Goal: Information Seeking & Learning: Learn about a topic

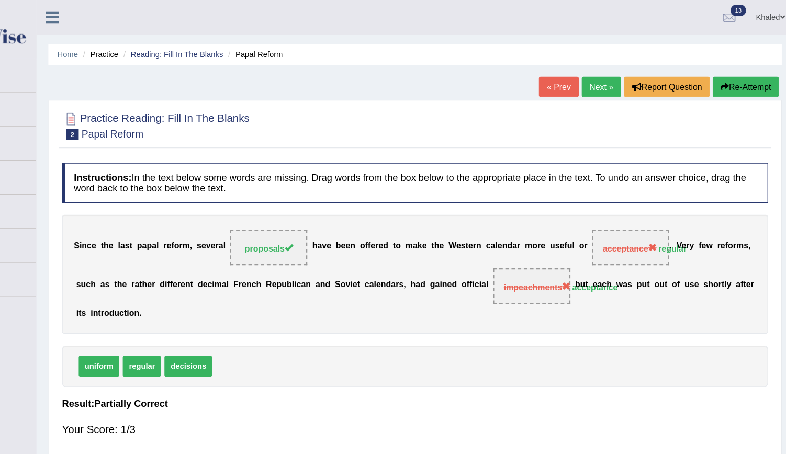
click at [617, 76] on link "Next »" at bounding box center [617, 77] width 35 height 18
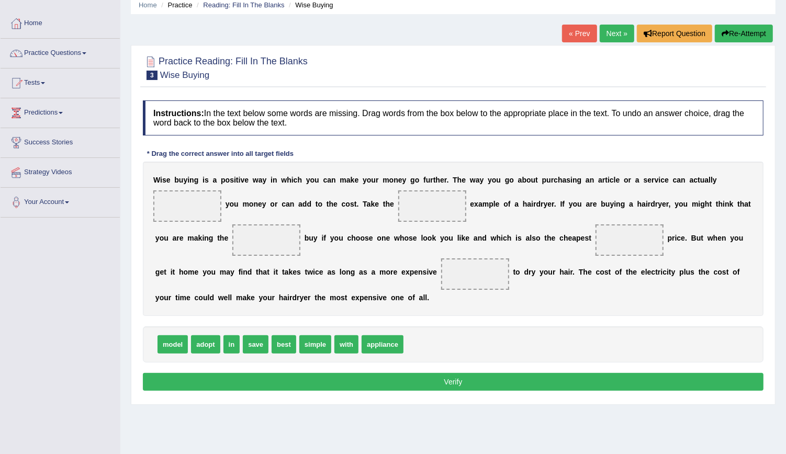
scroll to position [43, 0]
drag, startPoint x: 153, startPoint y: 188, endPoint x: 191, endPoint y: 205, distance: 41.2
click at [191, 205] on div "W i s e b u y i n g i s a p o s i t i v e w a y i n w h i c h y o u c a n m a k…" at bounding box center [453, 239] width 621 height 154
drag, startPoint x: 255, startPoint y: 361, endPoint x: 707, endPoint y: 192, distance: 482.7
drag, startPoint x: 286, startPoint y: 362, endPoint x: 354, endPoint y: 220, distance: 157.1
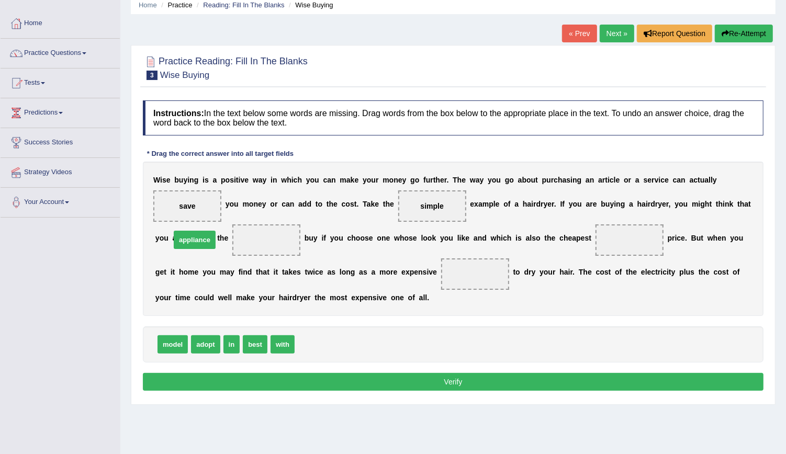
drag, startPoint x: 318, startPoint y: 364, endPoint x: 194, endPoint y: 262, distance: 160.3
drag, startPoint x: 251, startPoint y: 362, endPoint x: 525, endPoint y: 259, distance: 292.4
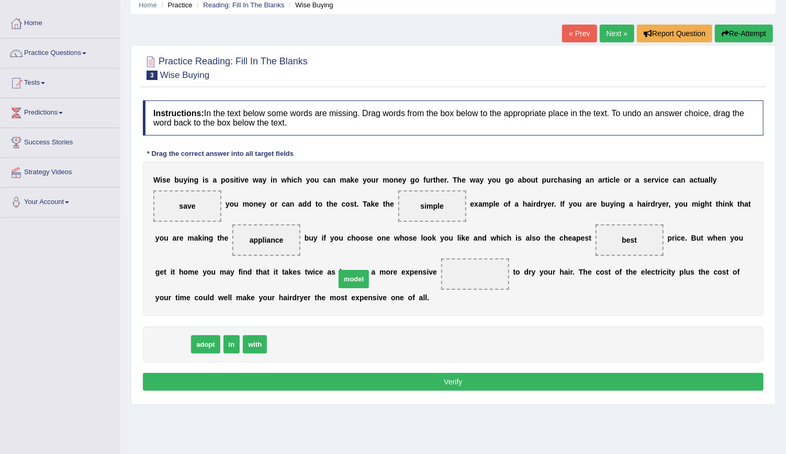
drag, startPoint x: 175, startPoint y: 359, endPoint x: 348, endPoint y: 291, distance: 186.0
click at [390, 391] on button "Verify" at bounding box center [453, 382] width 621 height 18
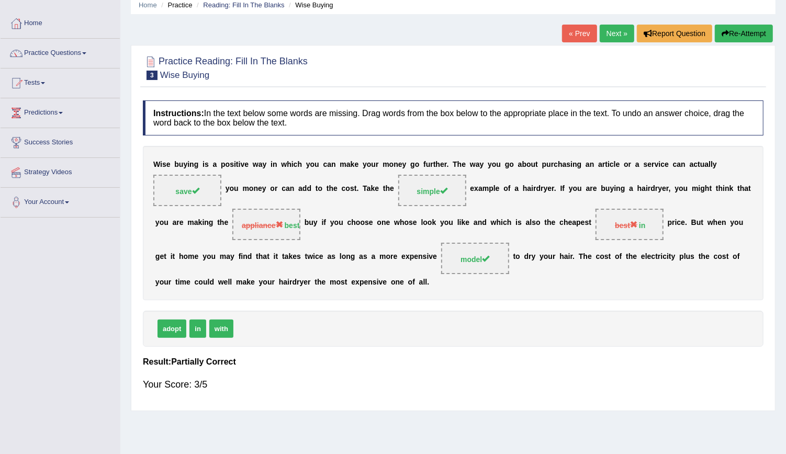
click at [616, 34] on link "Next »" at bounding box center [617, 34] width 35 height 18
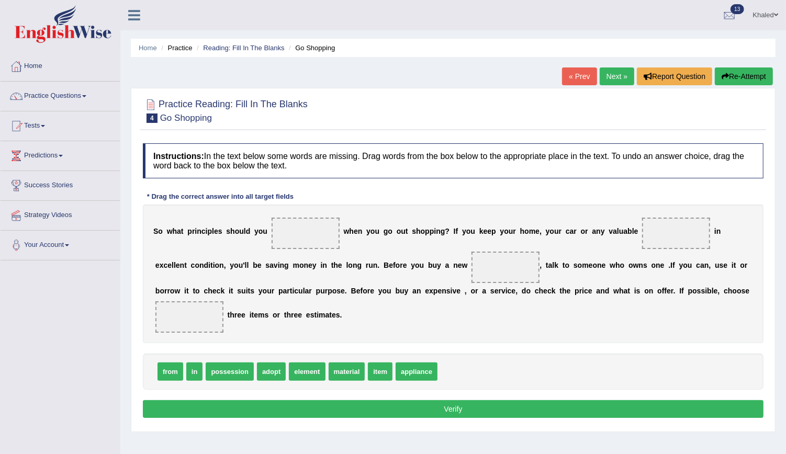
click at [584, 240] on div "S o w h a t p r i n c i p l e s s h o u l d y o u w h e n y o u g o o u t s h o…" at bounding box center [453, 274] width 621 height 139
drag, startPoint x: 408, startPoint y: 371, endPoint x: 659, endPoint y: 232, distance: 286.8
drag, startPoint x: 371, startPoint y: 372, endPoint x: 441, endPoint y: 270, distance: 123.1
click at [187, 373] on span "in" at bounding box center [194, 372] width 17 height 18
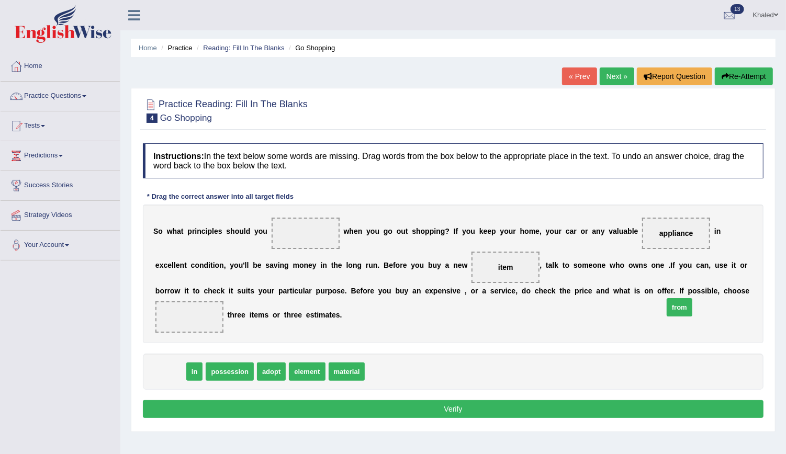
drag, startPoint x: 175, startPoint y: 373, endPoint x: 683, endPoint y: 308, distance: 512.0
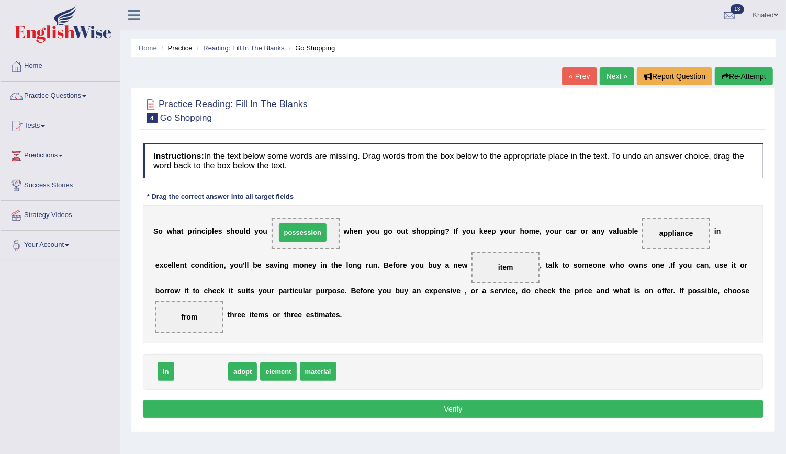
drag, startPoint x: 197, startPoint y: 365, endPoint x: 298, endPoint y: 226, distance: 172.4
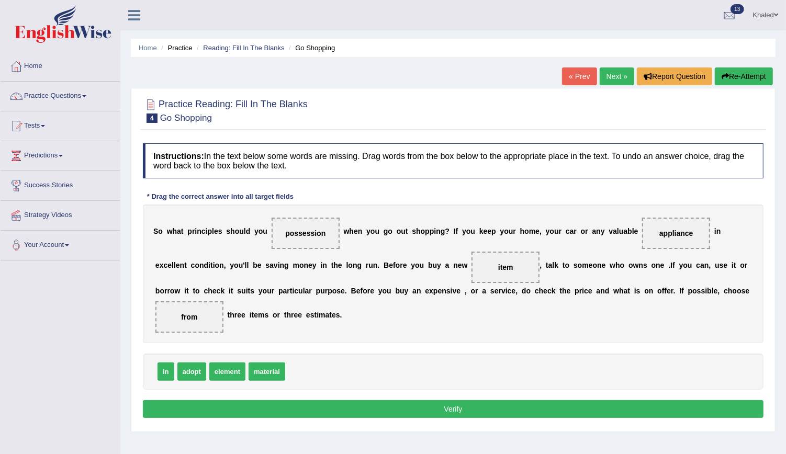
click at [383, 406] on button "Verify" at bounding box center [453, 410] width 621 height 18
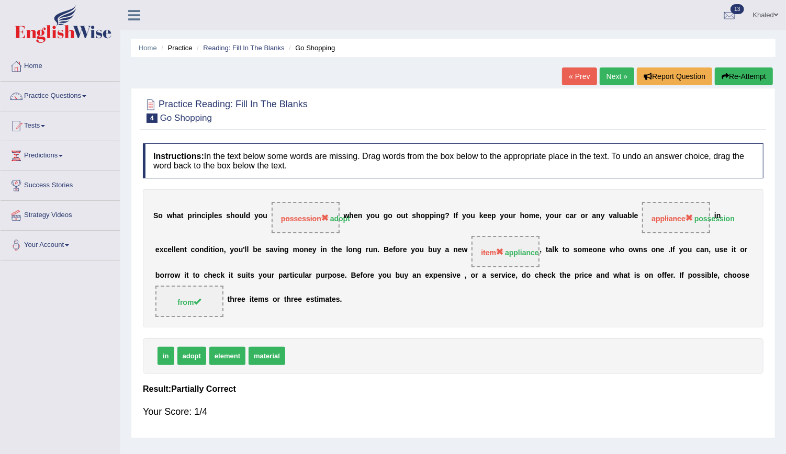
drag, startPoint x: 725, startPoint y: 66, endPoint x: 728, endPoint y: 73, distance: 7.7
click at [728, 73] on div "Home Practice Reading: Fill In The Blanks Go Shopping « Prev Next » Report Ques…" at bounding box center [453, 262] width 666 height 524
click at [728, 73] on button "Re-Attempt" at bounding box center [744, 77] width 58 height 18
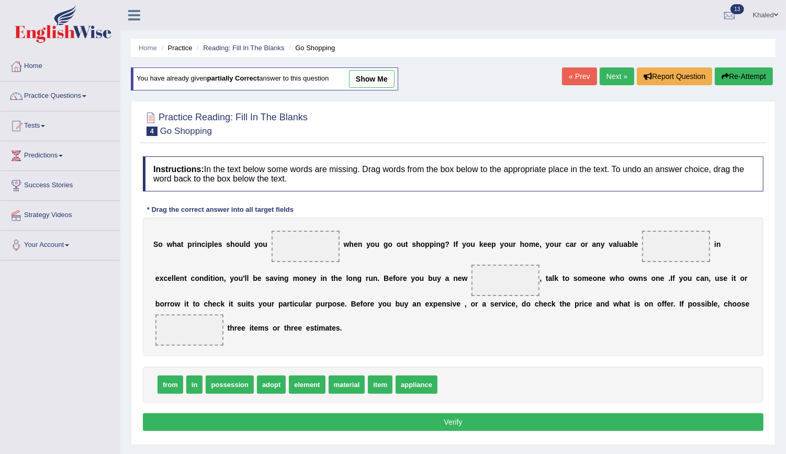
drag, startPoint x: 218, startPoint y: 386, endPoint x: 228, endPoint y: 383, distance: 10.4
drag, startPoint x: 213, startPoint y: 384, endPoint x: 251, endPoint y: 394, distance: 40.0
drag, startPoint x: 416, startPoint y: 385, endPoint x: 290, endPoint y: 245, distance: 188.7
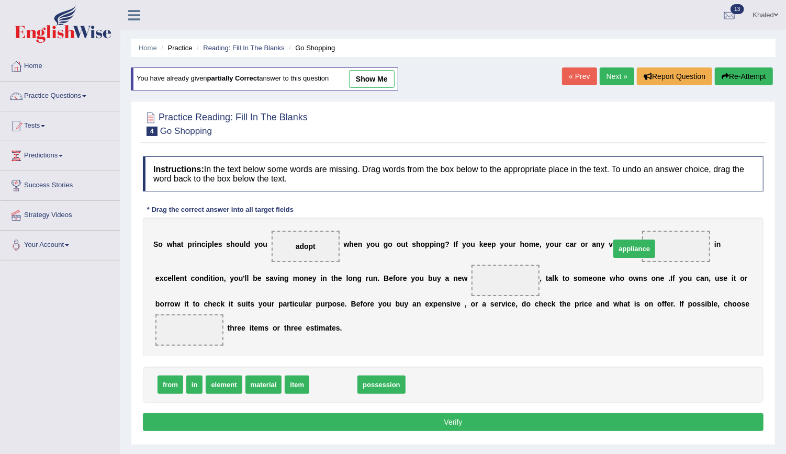
drag, startPoint x: 326, startPoint y: 383, endPoint x: 627, endPoint y: 248, distance: 329.9
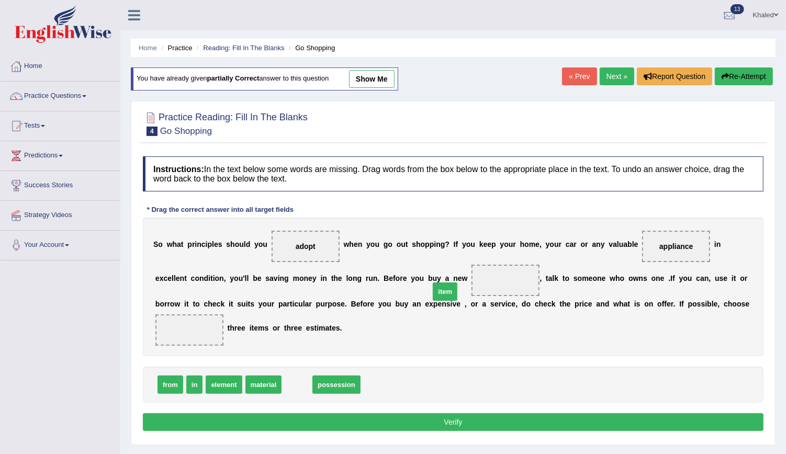
drag, startPoint x: 291, startPoint y: 382, endPoint x: 439, endPoint y: 289, distance: 175.0
drag, startPoint x: 230, startPoint y: 392, endPoint x: 221, endPoint y: 383, distance: 13.0
click at [221, 383] on div "from in element material possession" at bounding box center [453, 385] width 621 height 36
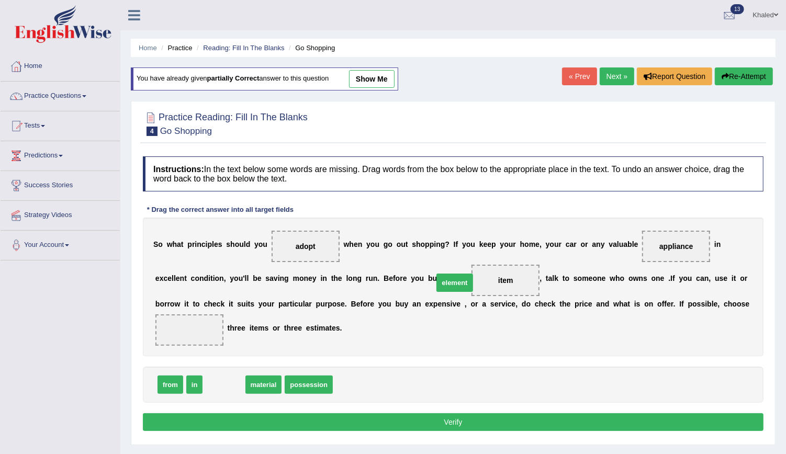
drag, startPoint x: 221, startPoint y: 383, endPoint x: 449, endPoint y: 281, distance: 249.8
drag, startPoint x: 192, startPoint y: 383, endPoint x: 698, endPoint y: 320, distance: 510.1
click at [536, 414] on div "Instructions: In the text below some words are missing. Drag words from the box…" at bounding box center [453, 295] width 626 height 288
click at [536, 414] on button "Verify" at bounding box center [453, 423] width 621 height 18
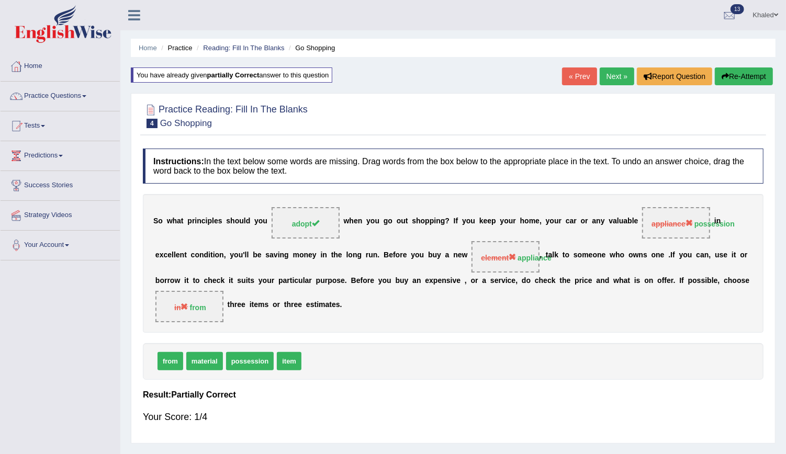
drag, startPoint x: 631, startPoint y: 226, endPoint x: 685, endPoint y: 223, distance: 54.0
click at [685, 223] on div "S o w h a t p r i n c i p l e s s h o u l d y o u adopt w h e n y o u g o o u t…" at bounding box center [453, 263] width 621 height 139
drag, startPoint x: 682, startPoint y: 221, endPoint x: 639, endPoint y: 230, distance: 43.4
click at [639, 230] on div "S o w h a t p r i n c i p l e s s h o u l d y o u adopt w h e n y o u g o o u t…" at bounding box center [453, 263] width 621 height 139
drag, startPoint x: 474, startPoint y: 259, endPoint x: 458, endPoint y: 270, distance: 20.0
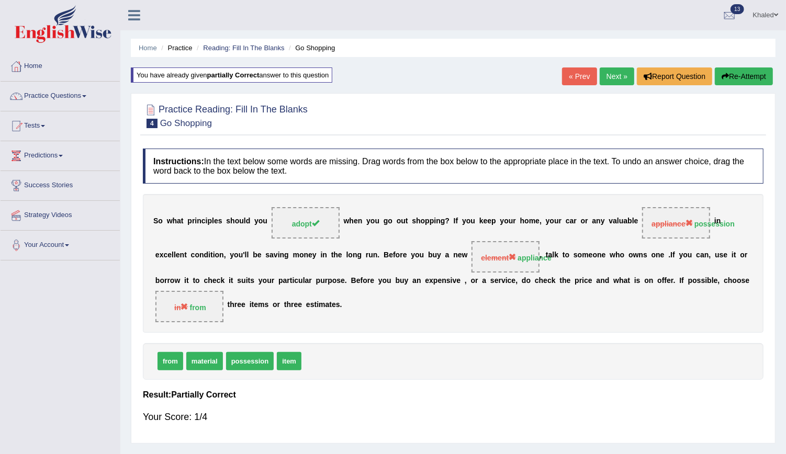
click at [472, 270] on span "element appliance" at bounding box center [506, 256] width 68 height 31
click at [614, 80] on link "Next »" at bounding box center [617, 77] width 35 height 18
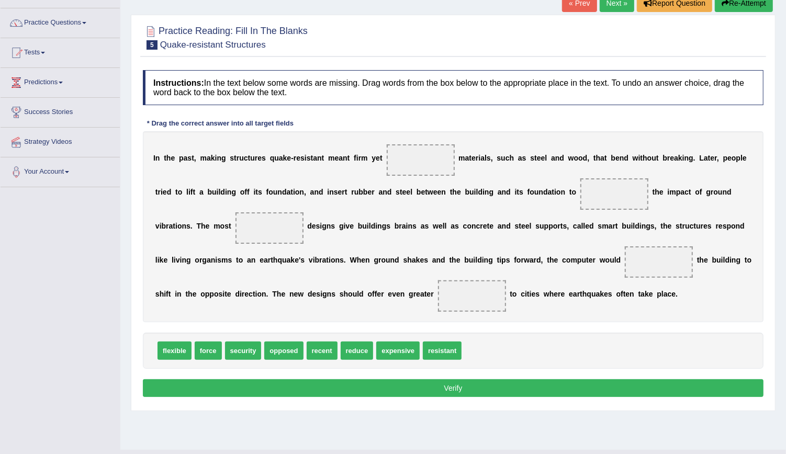
scroll to position [95, 0]
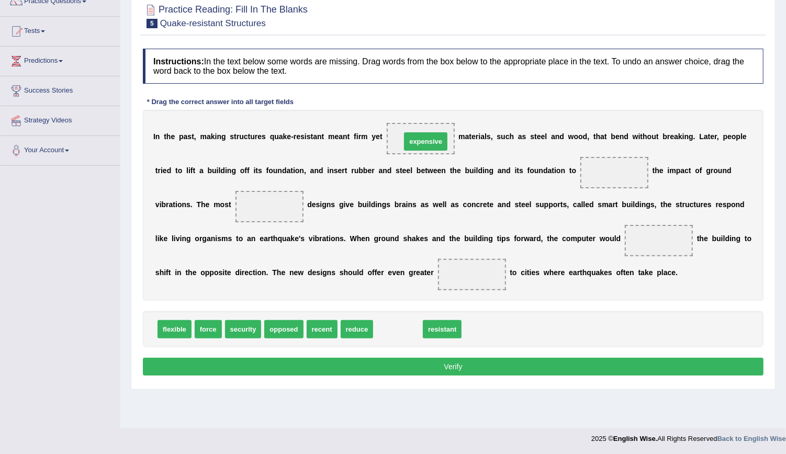
drag, startPoint x: 388, startPoint y: 331, endPoint x: 414, endPoint y: 143, distance: 189.8
click at [569, 136] on b "w" at bounding box center [572, 136] width 6 height 8
drag, startPoint x: 387, startPoint y: 330, endPoint x: 558, endPoint y: 172, distance: 232.3
click at [233, 326] on span "security" at bounding box center [243, 329] width 37 height 18
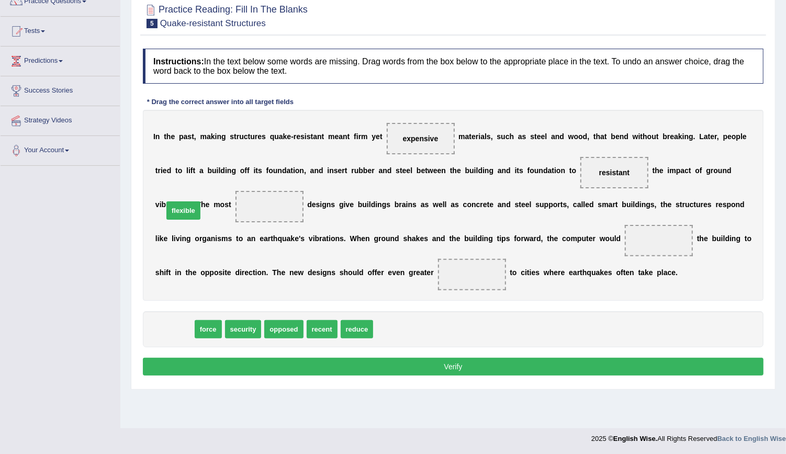
drag, startPoint x: 175, startPoint y: 326, endPoint x: 184, endPoint y: 206, distance: 120.2
click at [686, 219] on div "I n t h e p a s t , m a k i n g s t r u c t u r e s q u a k e - r e s i s t a n…" at bounding box center [453, 205] width 621 height 191
drag, startPoint x: 168, startPoint y: 328, endPoint x: 531, endPoint y: 245, distance: 372.7
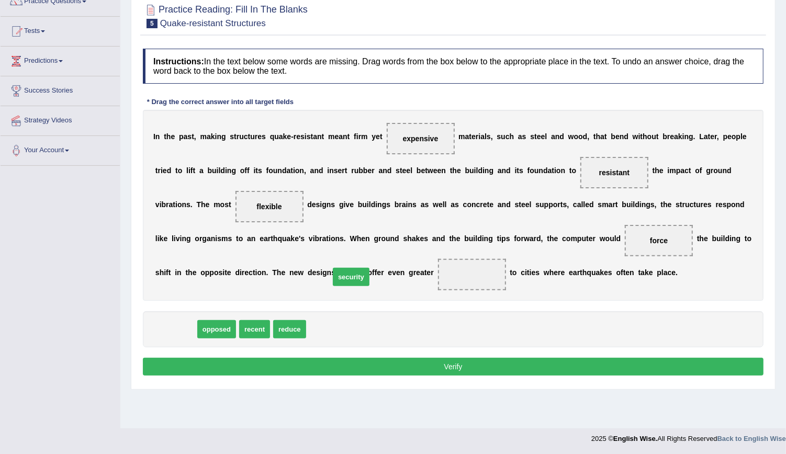
drag, startPoint x: 172, startPoint y: 332, endPoint x: 348, endPoint y: 280, distance: 183.0
click at [339, 368] on button "Verify" at bounding box center [453, 367] width 621 height 18
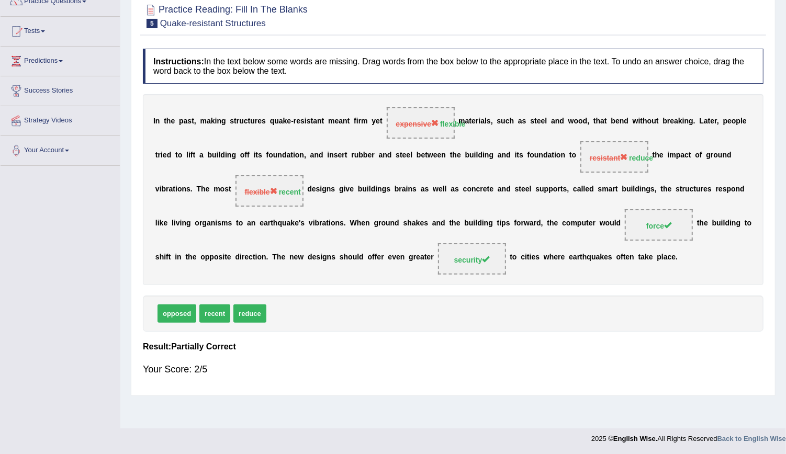
scroll to position [0, 0]
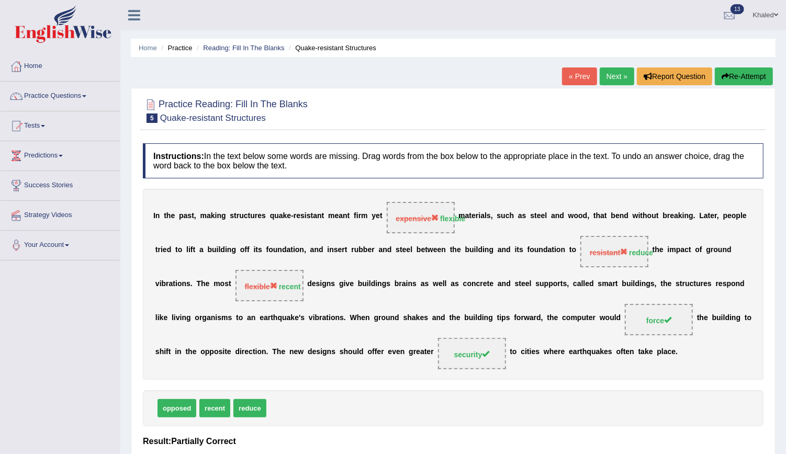
click at [728, 74] on button "Re-Attempt" at bounding box center [744, 77] width 58 height 18
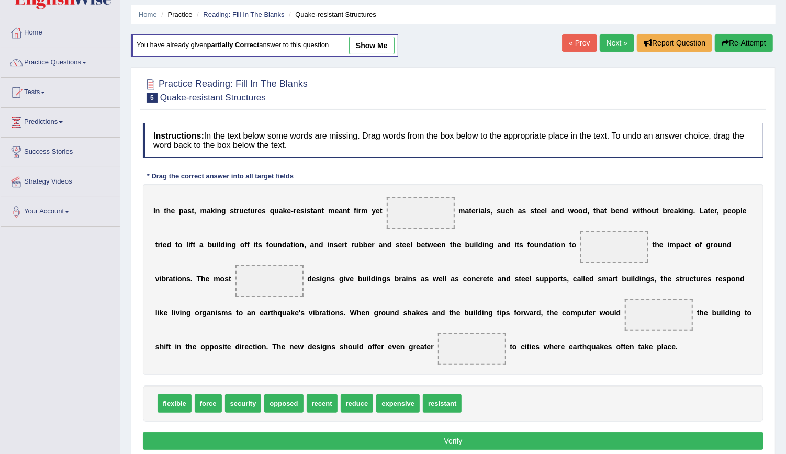
scroll to position [35, 0]
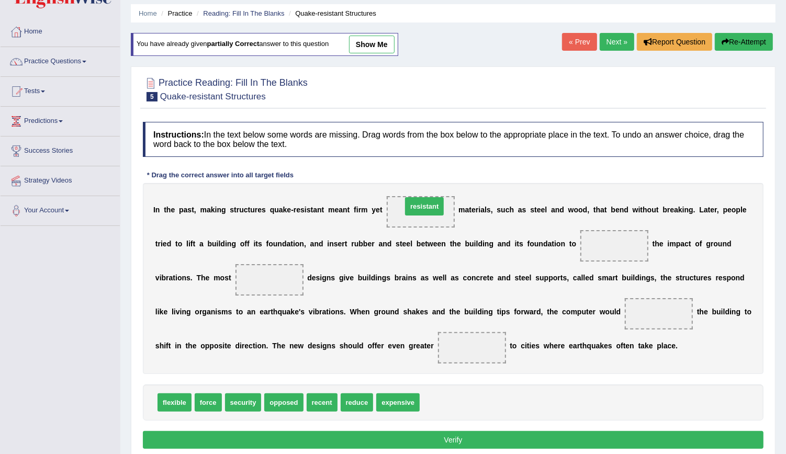
drag, startPoint x: 425, startPoint y: 400, endPoint x: 399, endPoint y: 212, distance: 190.3
drag, startPoint x: 342, startPoint y: 401, endPoint x: 550, endPoint y: 248, distance: 258.1
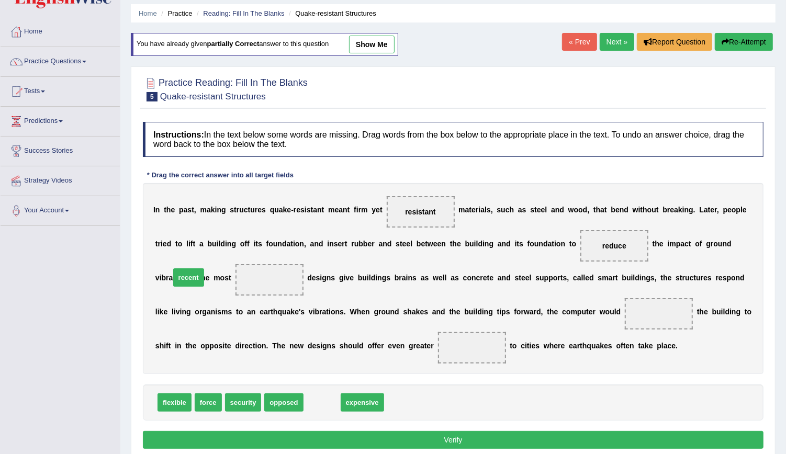
drag, startPoint x: 318, startPoint y: 403, endPoint x: 183, endPoint y: 280, distance: 183.1
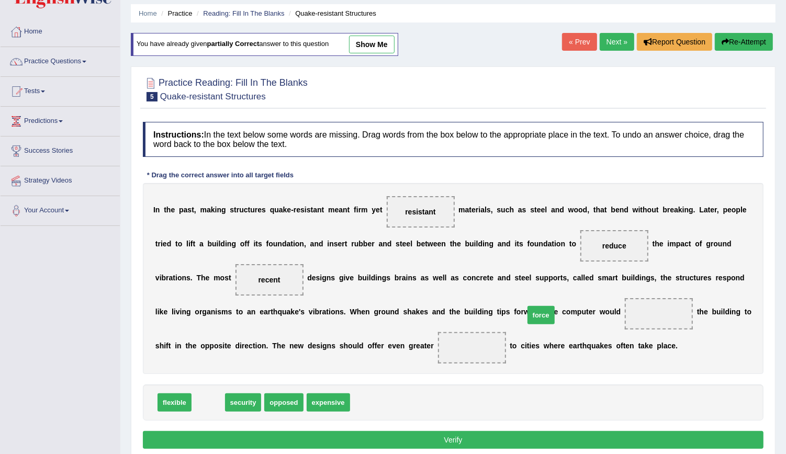
drag, startPoint x: 207, startPoint y: 399, endPoint x: 540, endPoint y: 312, distance: 343.8
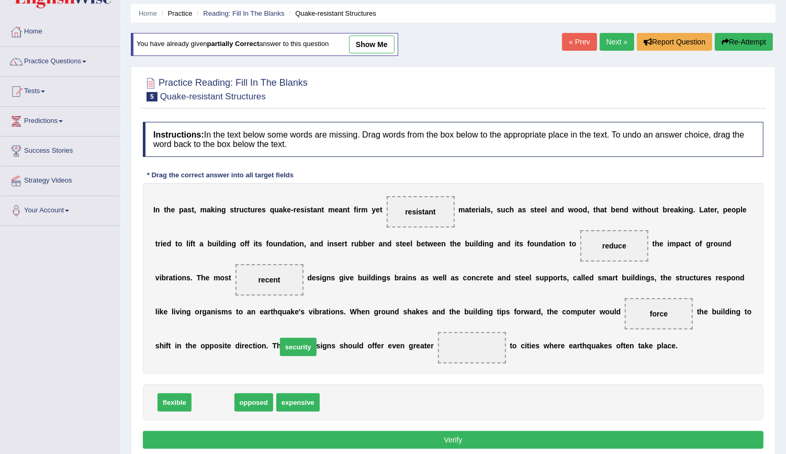
drag, startPoint x: 206, startPoint y: 397, endPoint x: 319, endPoint y: 353, distance: 121.8
click at [312, 439] on button "Verify" at bounding box center [453, 440] width 621 height 18
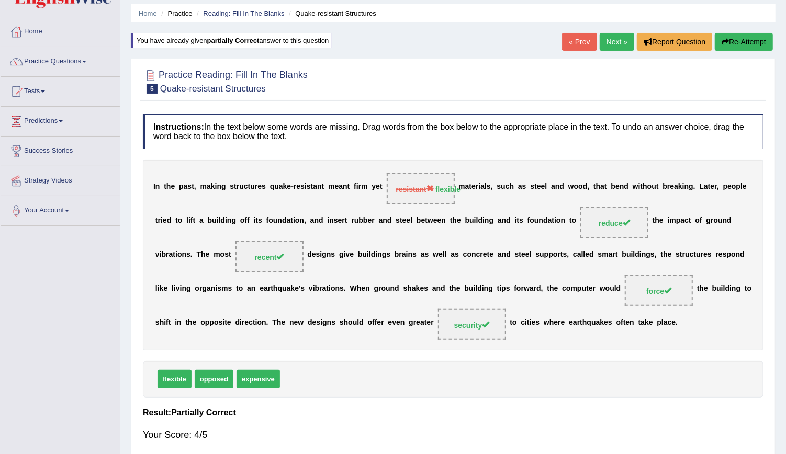
click at [581, 208] on span "reduce" at bounding box center [615, 222] width 68 height 31
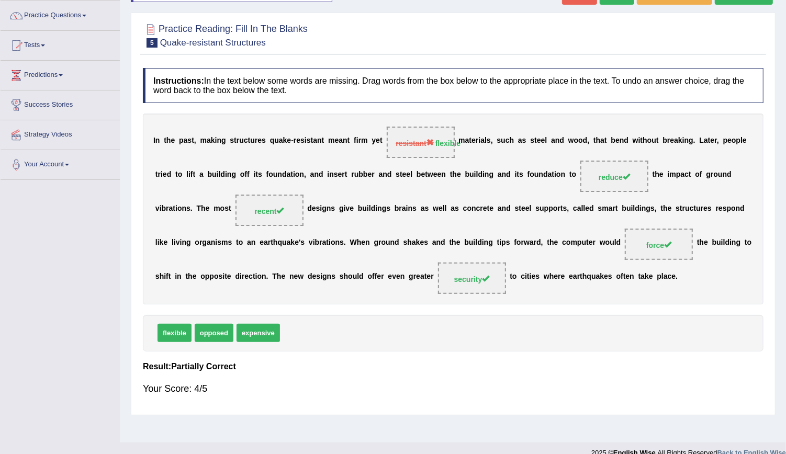
scroll to position [0, 0]
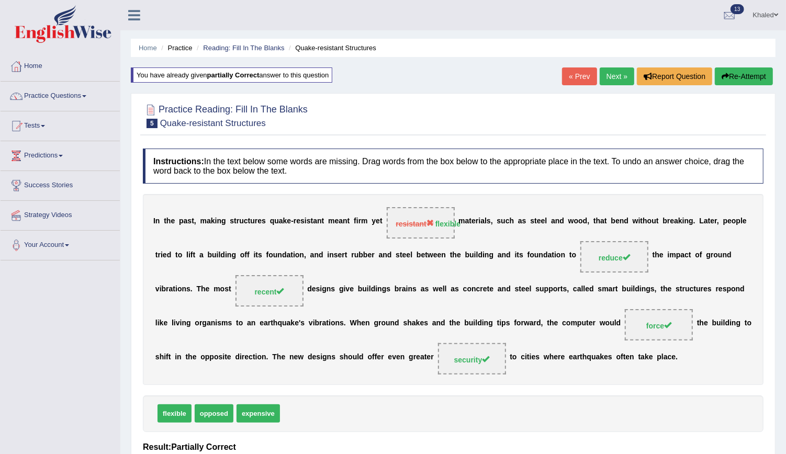
click at [615, 74] on link "Next »" at bounding box center [617, 77] width 35 height 18
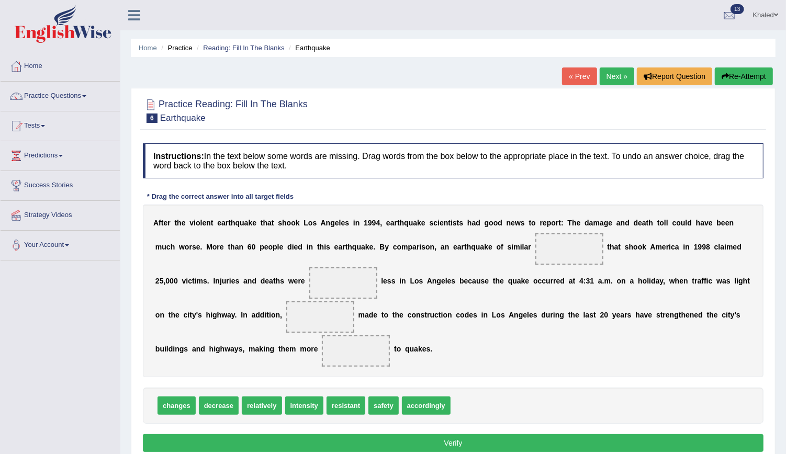
scroll to position [95, 0]
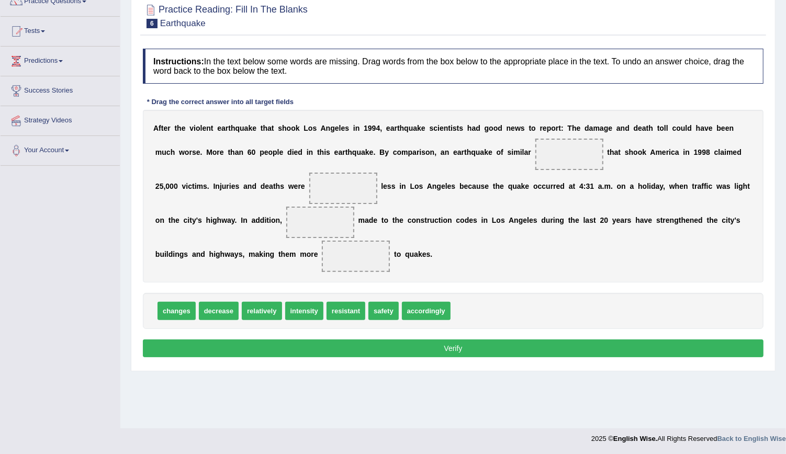
click at [167, 308] on span "changes" at bounding box center [177, 311] width 38 height 18
drag, startPoint x: 167, startPoint y: 308, endPoint x: 485, endPoint y: 154, distance: 353.1
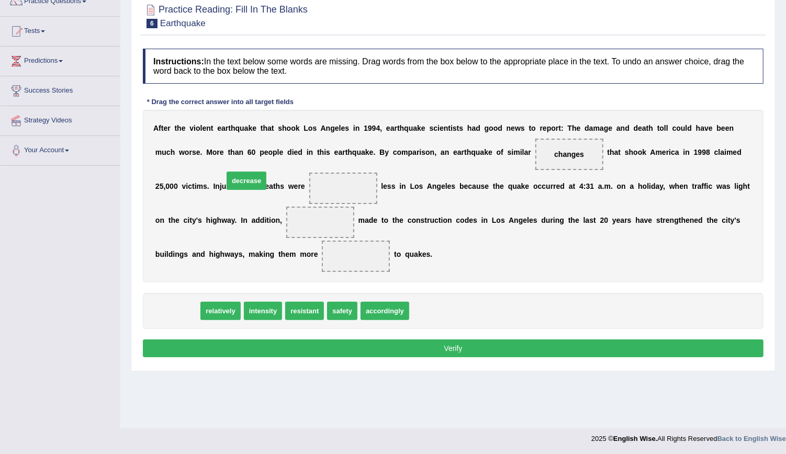
drag, startPoint x: 181, startPoint y: 309, endPoint x: 250, endPoint y: 187, distance: 139.5
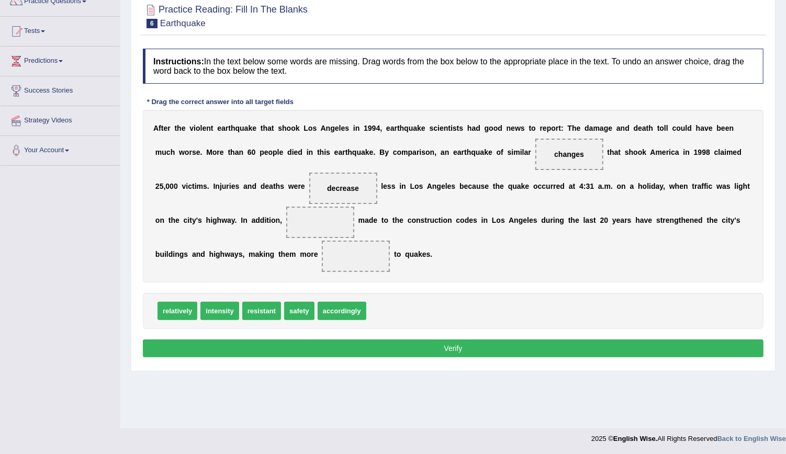
click at [224, 204] on div "A f t e r t h e v i o l e n t e a r t h q u a k e t h a t s h o o k L o s A n g…" at bounding box center [453, 196] width 621 height 173
drag, startPoint x: 290, startPoint y: 312, endPoint x: 207, endPoint y: 219, distance: 124.2
drag, startPoint x: 259, startPoint y: 313, endPoint x: 209, endPoint y: 263, distance: 70.7
click at [219, 344] on button "Verify" at bounding box center [453, 349] width 621 height 18
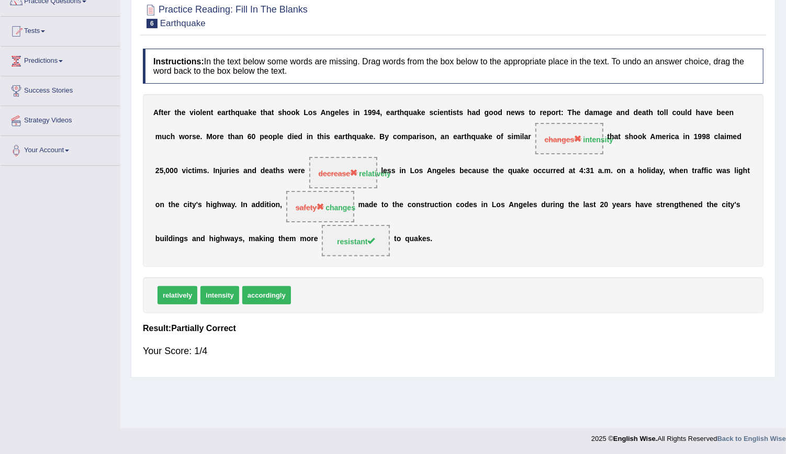
scroll to position [0, 0]
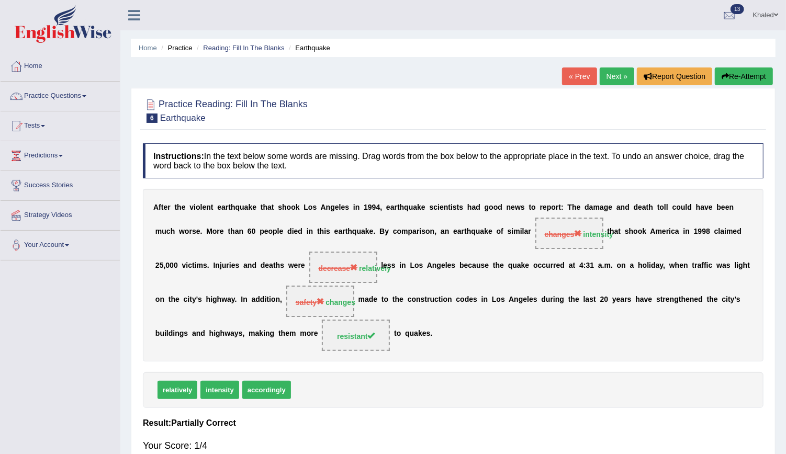
click at [742, 76] on button "Re-Attempt" at bounding box center [744, 77] width 58 height 18
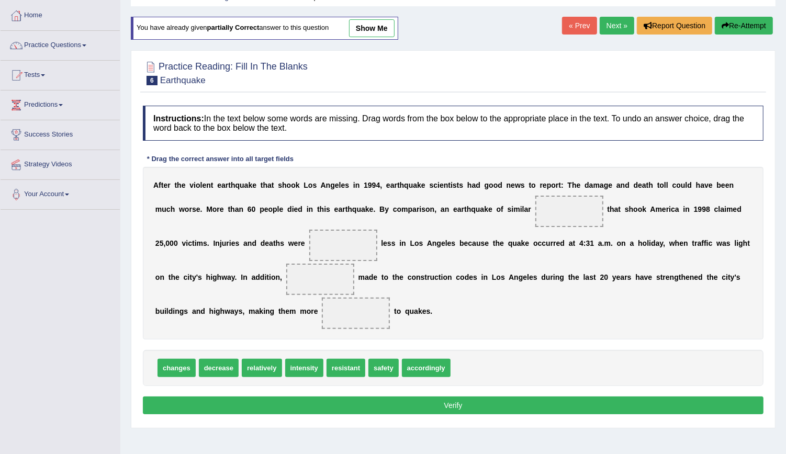
scroll to position [95, 0]
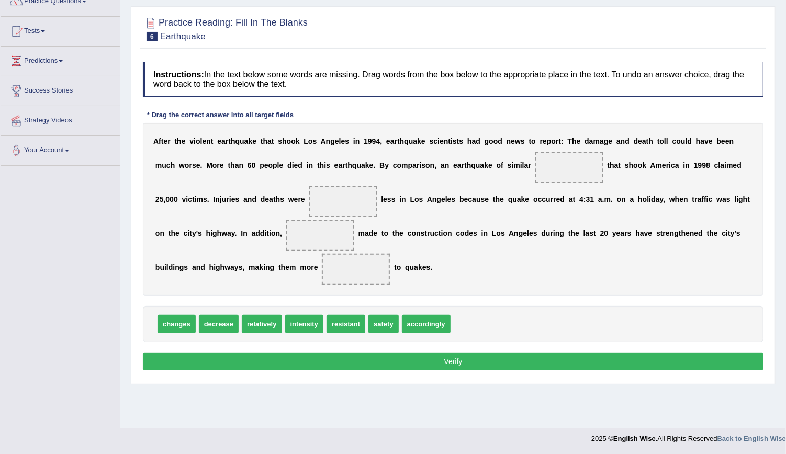
click at [306, 325] on span "intensity" at bounding box center [304, 324] width 38 height 18
drag, startPoint x: 301, startPoint y: 325, endPoint x: 494, endPoint y: 168, distance: 248.6
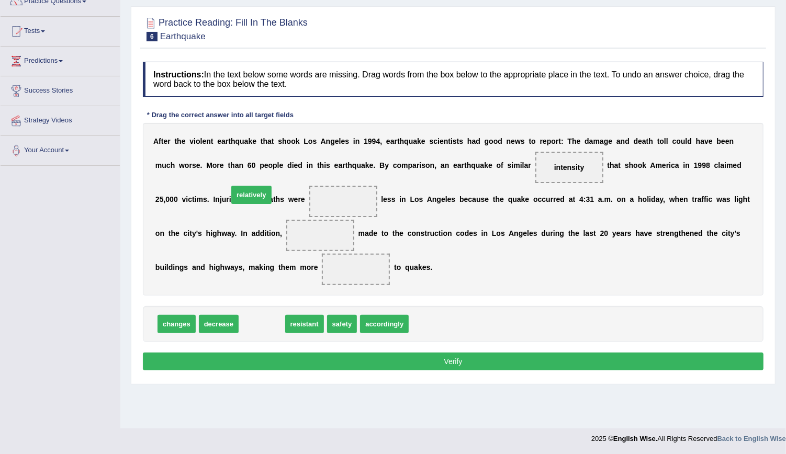
drag, startPoint x: 254, startPoint y: 321, endPoint x: 242, endPoint y: 195, distance: 127.3
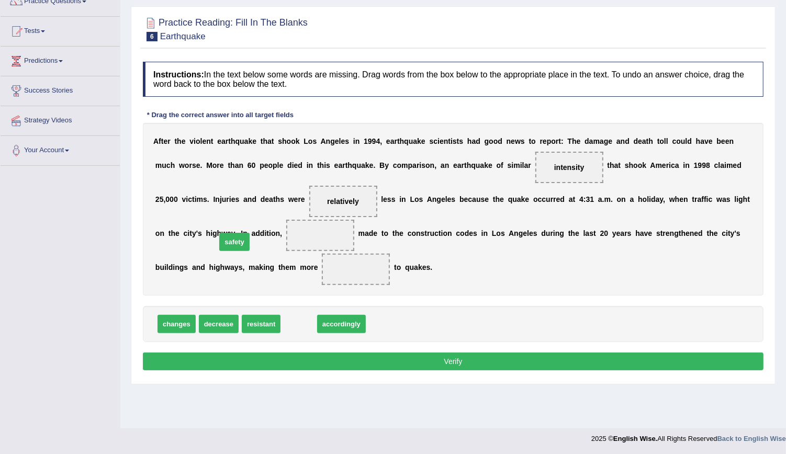
drag, startPoint x: 297, startPoint y: 327, endPoint x: 218, endPoint y: 236, distance: 120.6
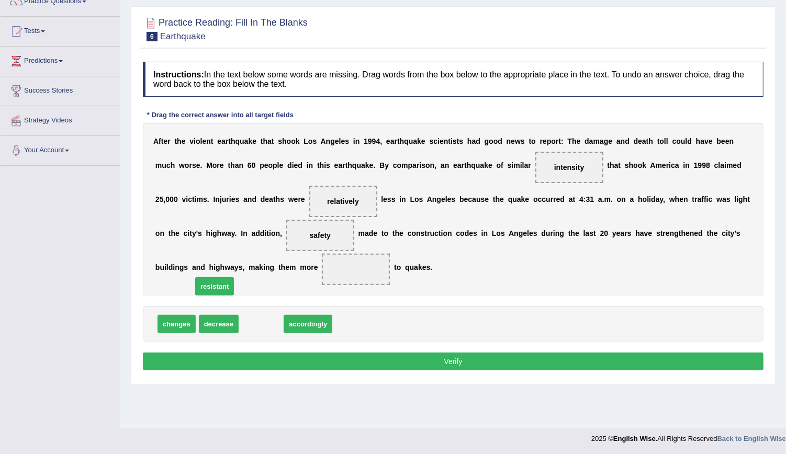
drag, startPoint x: 255, startPoint y: 324, endPoint x: 207, endPoint y: 274, distance: 70.0
click at [287, 357] on button "Verify" at bounding box center [453, 362] width 621 height 18
